Goal: Information Seeking & Learning: Check status

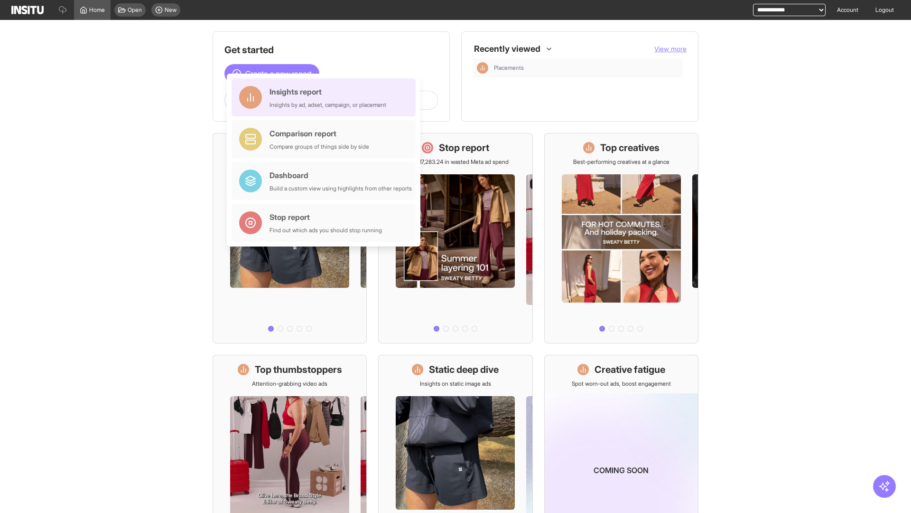
click at [326, 97] on div "Insights report Insights by ad, adset, campaign, or placement" at bounding box center [328, 97] width 117 height 23
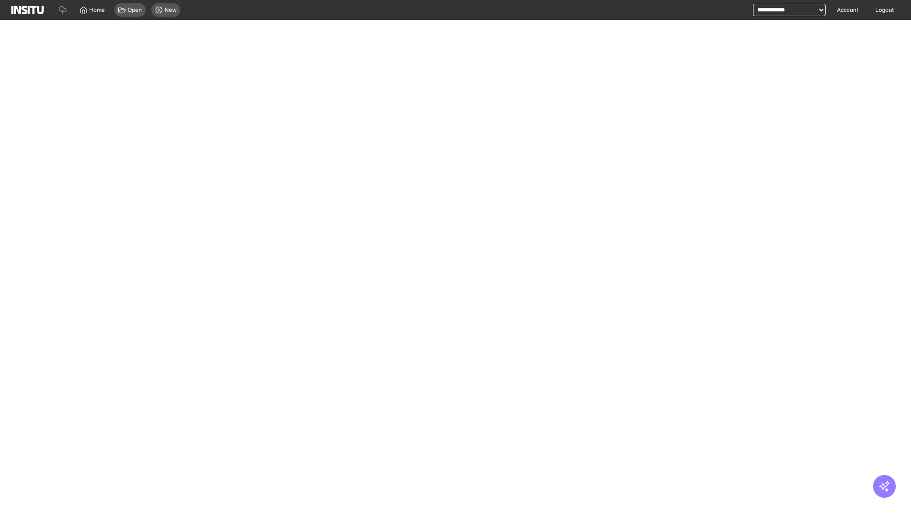
select select "**"
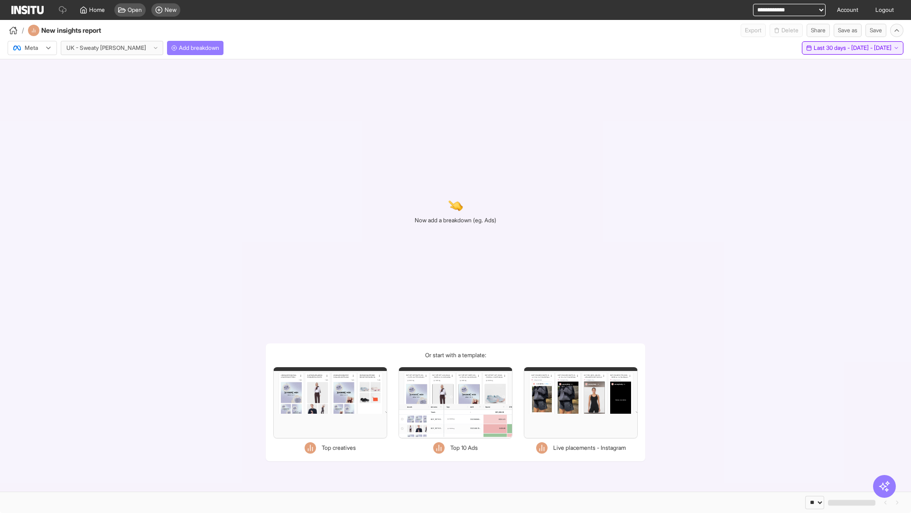
click at [832, 48] on span "Last 30 days - [DATE] - [DATE]" at bounding box center [853, 48] width 78 height 8
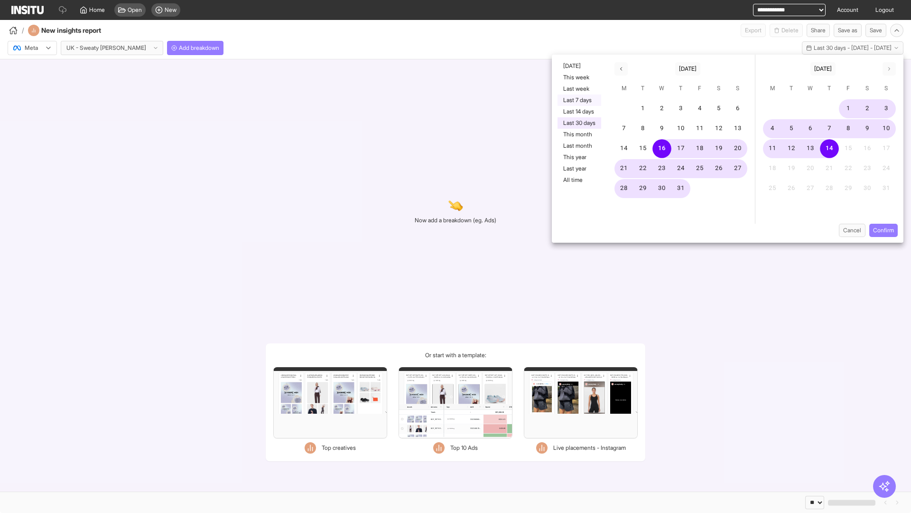
click at [579, 100] on button "Last 7 days" at bounding box center [580, 99] width 44 height 11
